Goal: Task Accomplishment & Management: Manage account settings

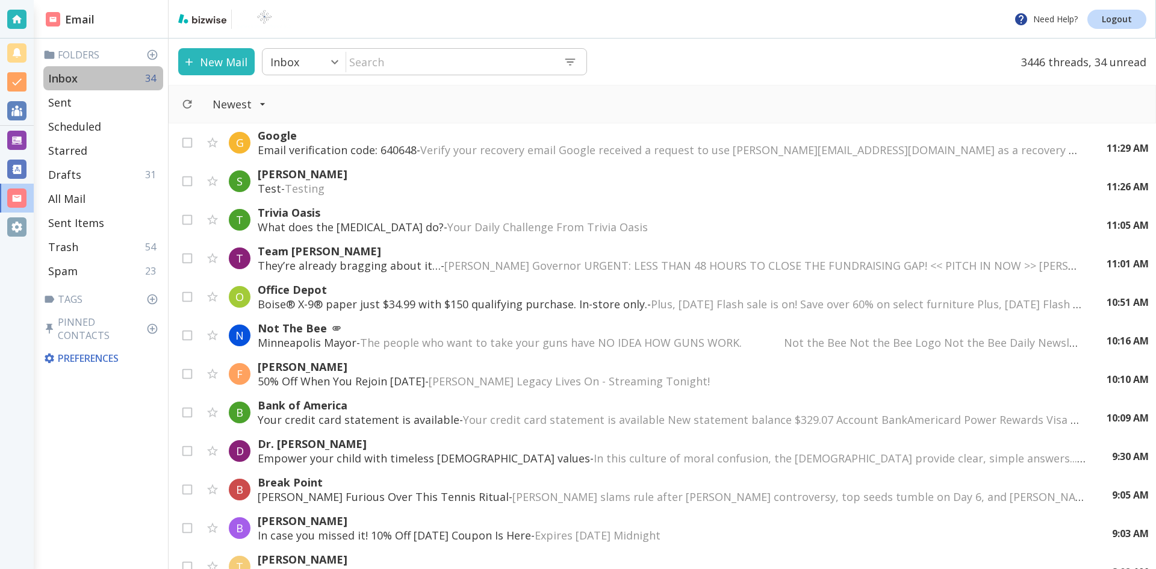
click at [95, 75] on div "Inbox 34" at bounding box center [103, 78] width 120 height 24
click at [391, 181] on p "[PERSON_NAME]" at bounding box center [675, 174] width 835 height 14
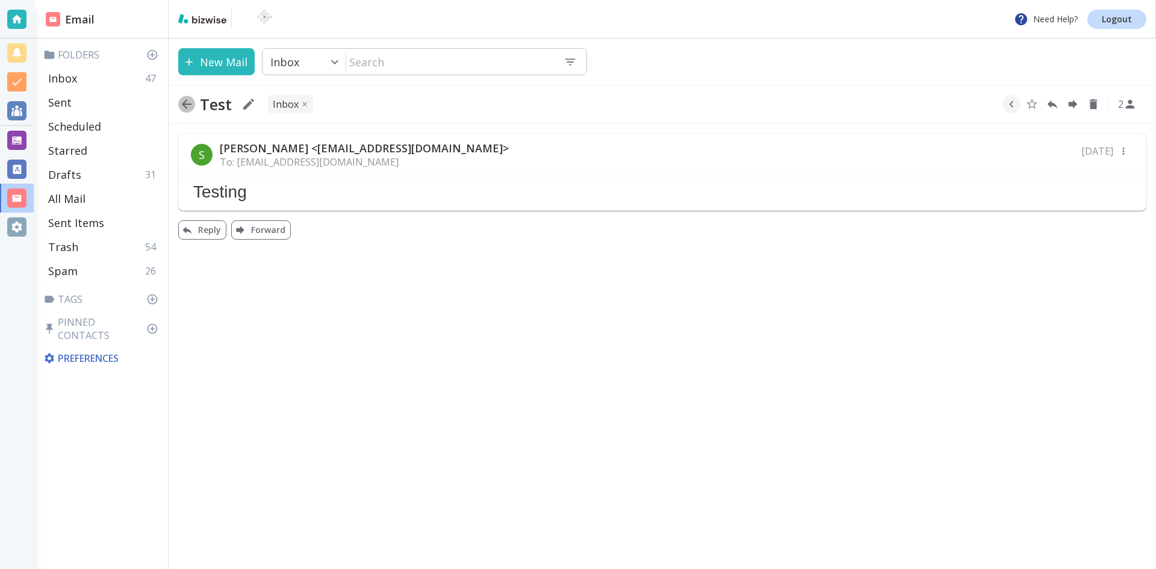
click at [188, 102] on icon "button" at bounding box center [186, 104] width 14 height 14
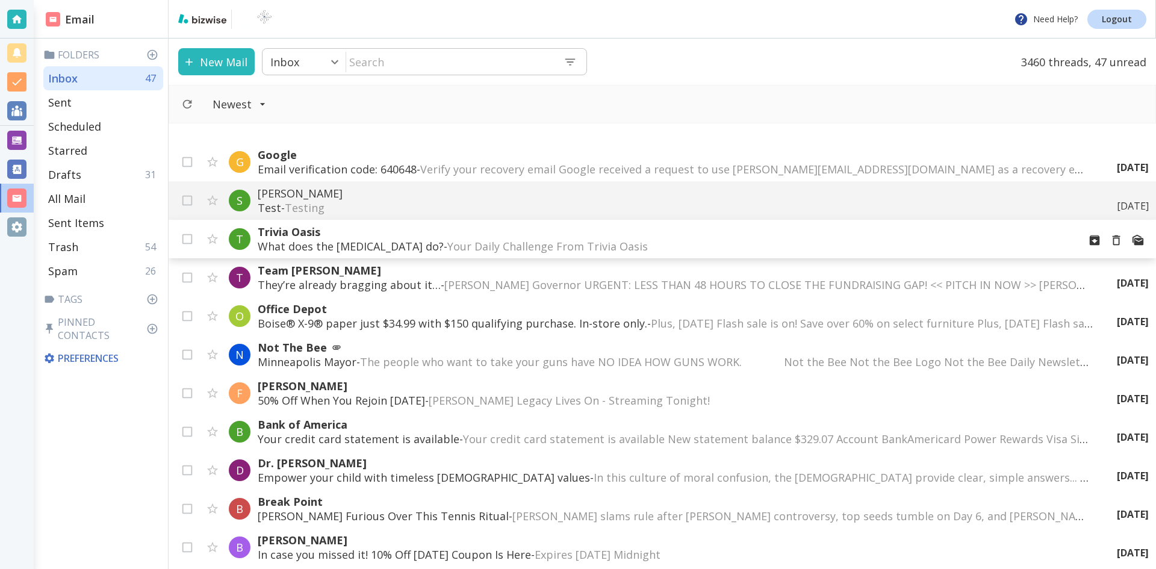
click at [441, 235] on p "Trivia Oasis" at bounding box center [664, 232] width 812 height 14
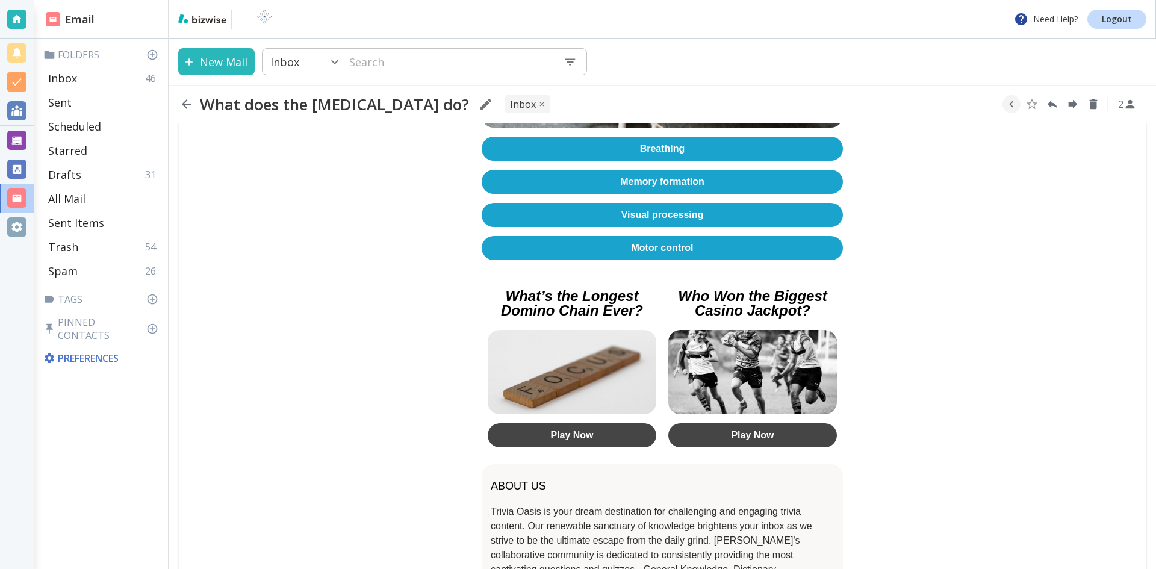
scroll to position [361, 0]
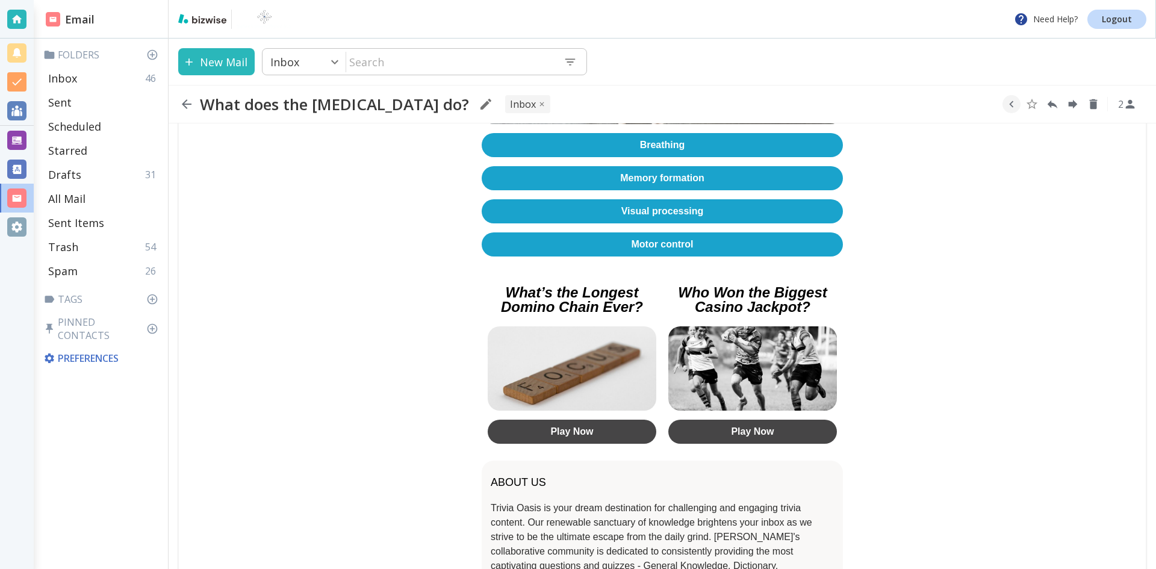
click at [653, 234] on link "Motor control" at bounding box center [662, 244] width 361 height 24
click at [90, 78] on div "Inbox 46" at bounding box center [103, 78] width 120 height 24
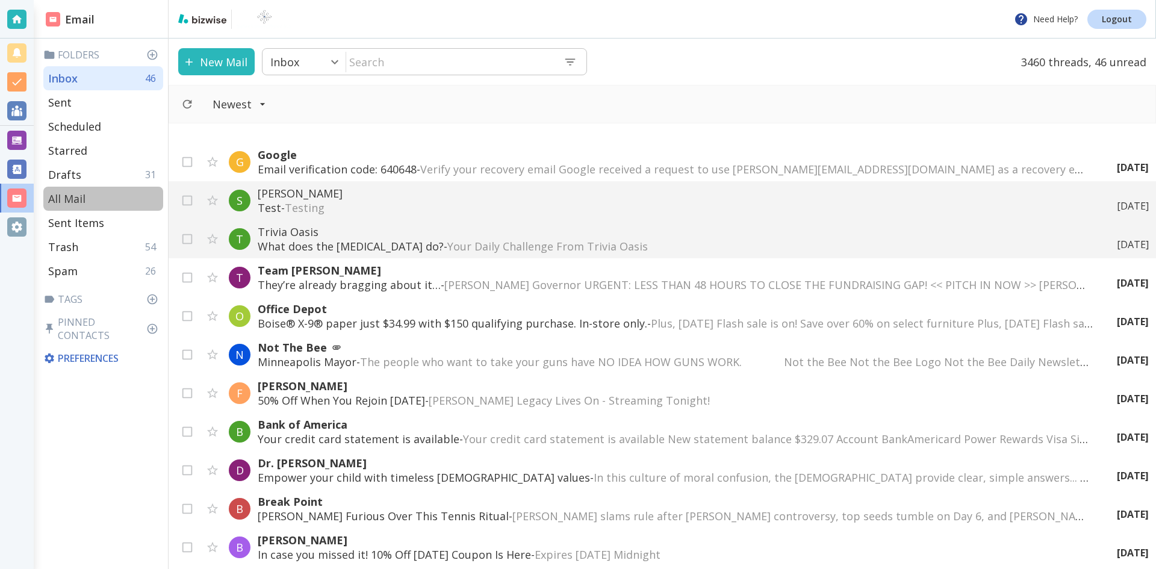
click at [67, 195] on p "All Mail" at bounding box center [66, 198] width 37 height 14
type input "5"
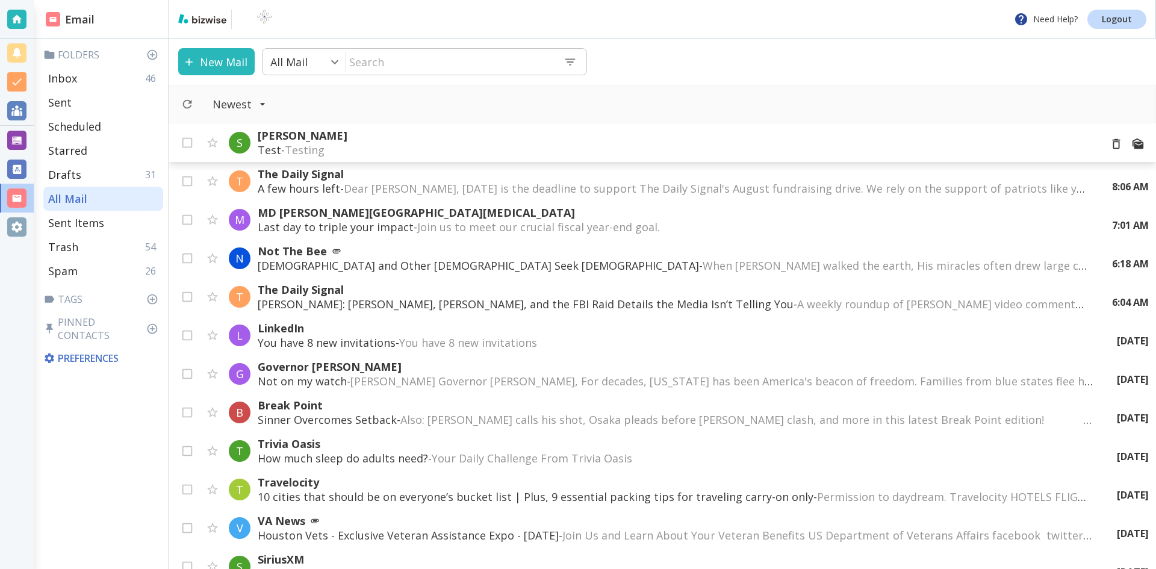
click at [406, 143] on p "Test - Testing" at bounding box center [674, 150] width 833 height 14
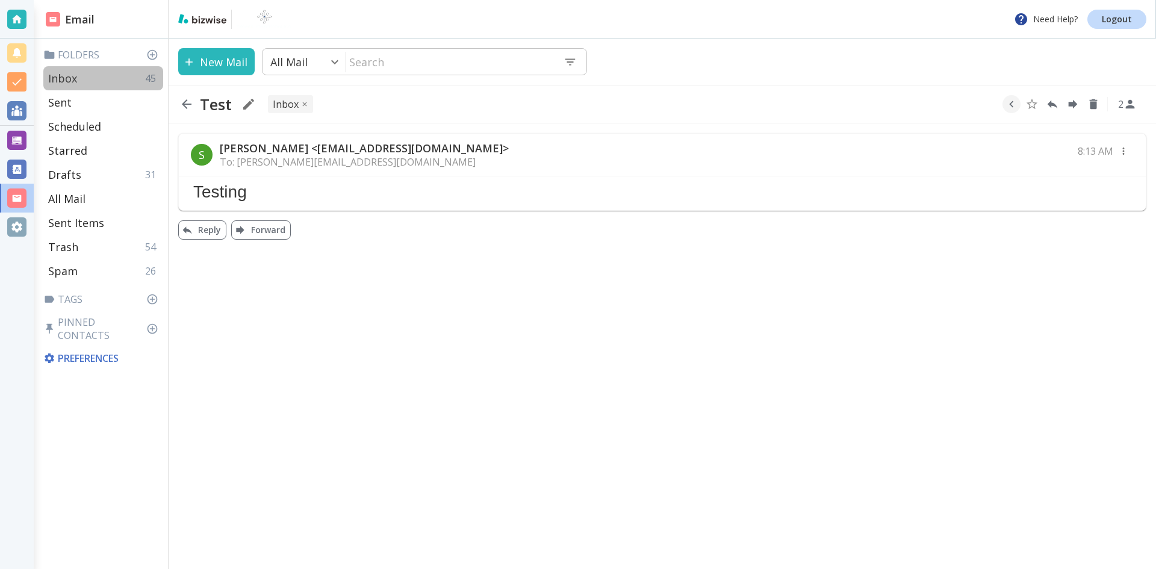
click at [61, 74] on p "Inbox" at bounding box center [62, 78] width 29 height 14
